Goal: Find specific page/section: Find specific page/section

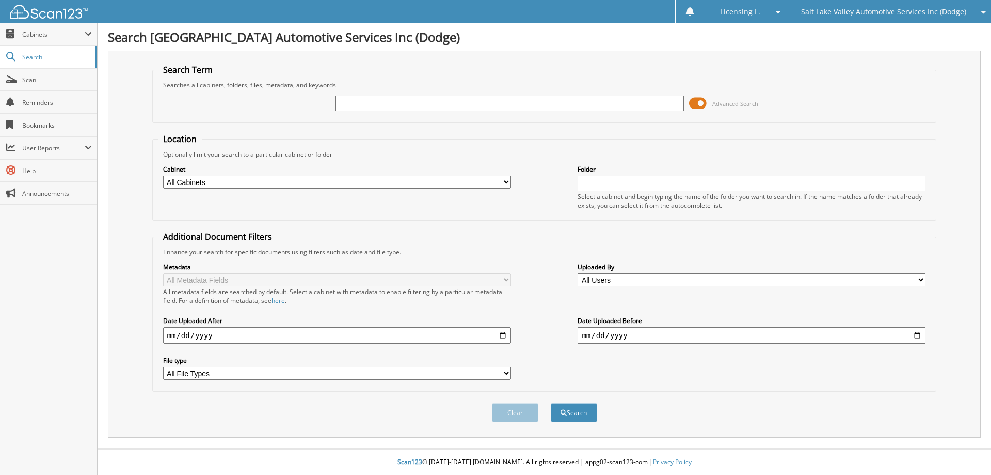
click at [542, 108] on input "text" at bounding box center [510, 103] width 348 height 15
type input "CROSS"
click at [581, 413] on button "Search" at bounding box center [574, 412] width 46 height 19
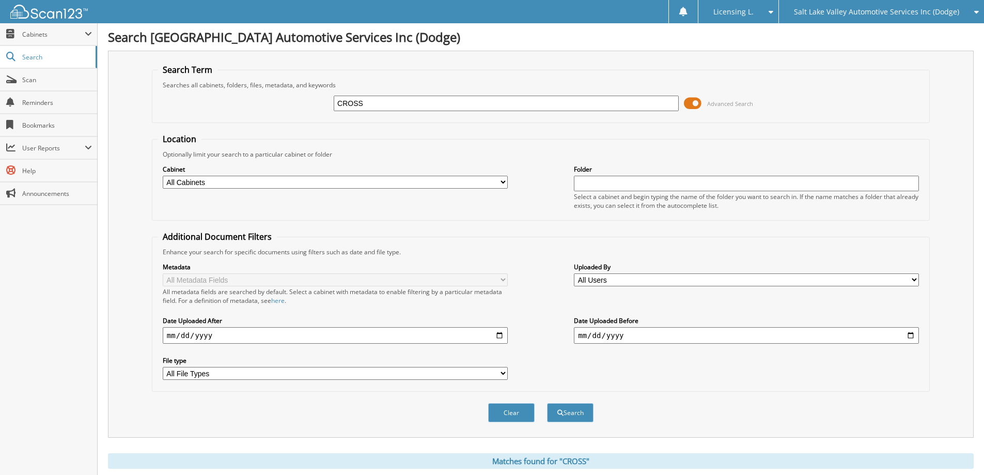
click at [392, 101] on input "CROSS" at bounding box center [506, 103] width 345 height 15
type input "[PERSON_NAME]"
click at [567, 411] on button "Search" at bounding box center [570, 412] width 46 height 19
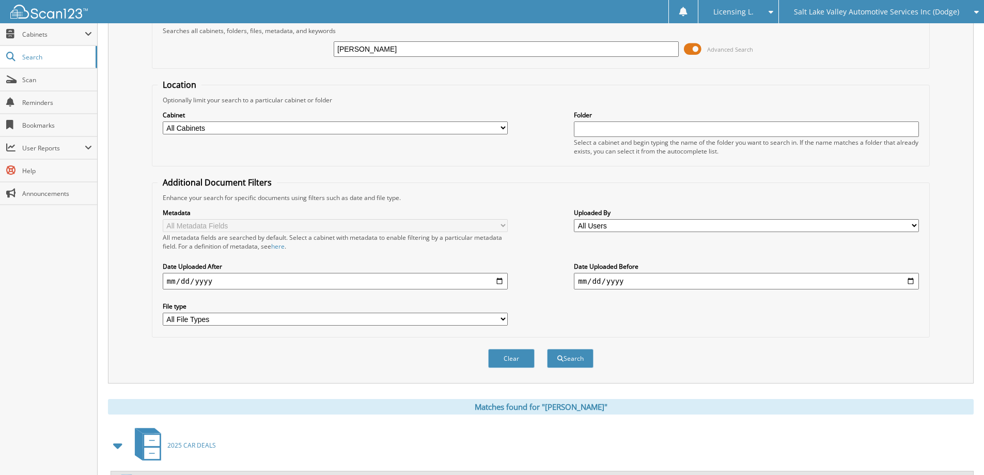
scroll to position [103, 0]
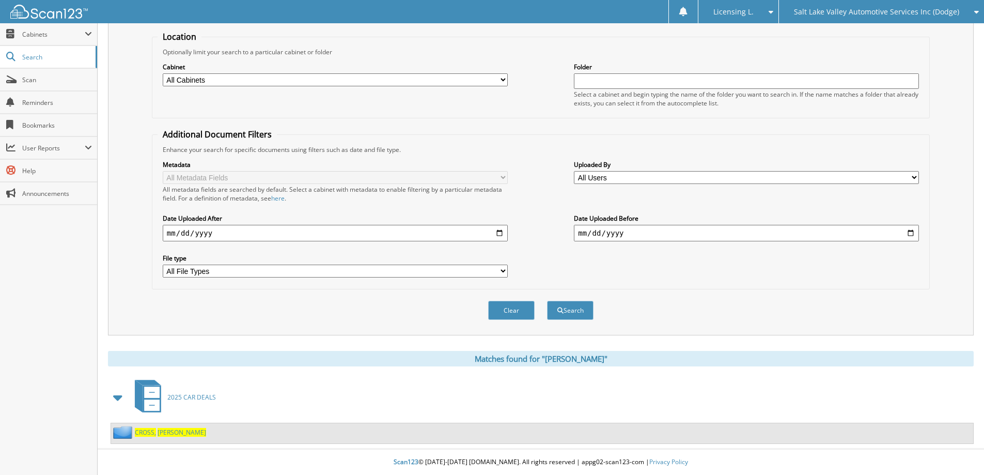
click at [154, 430] on span "CROSS," at bounding box center [145, 432] width 21 height 9
